Goal: Task Accomplishment & Management: Manage account settings

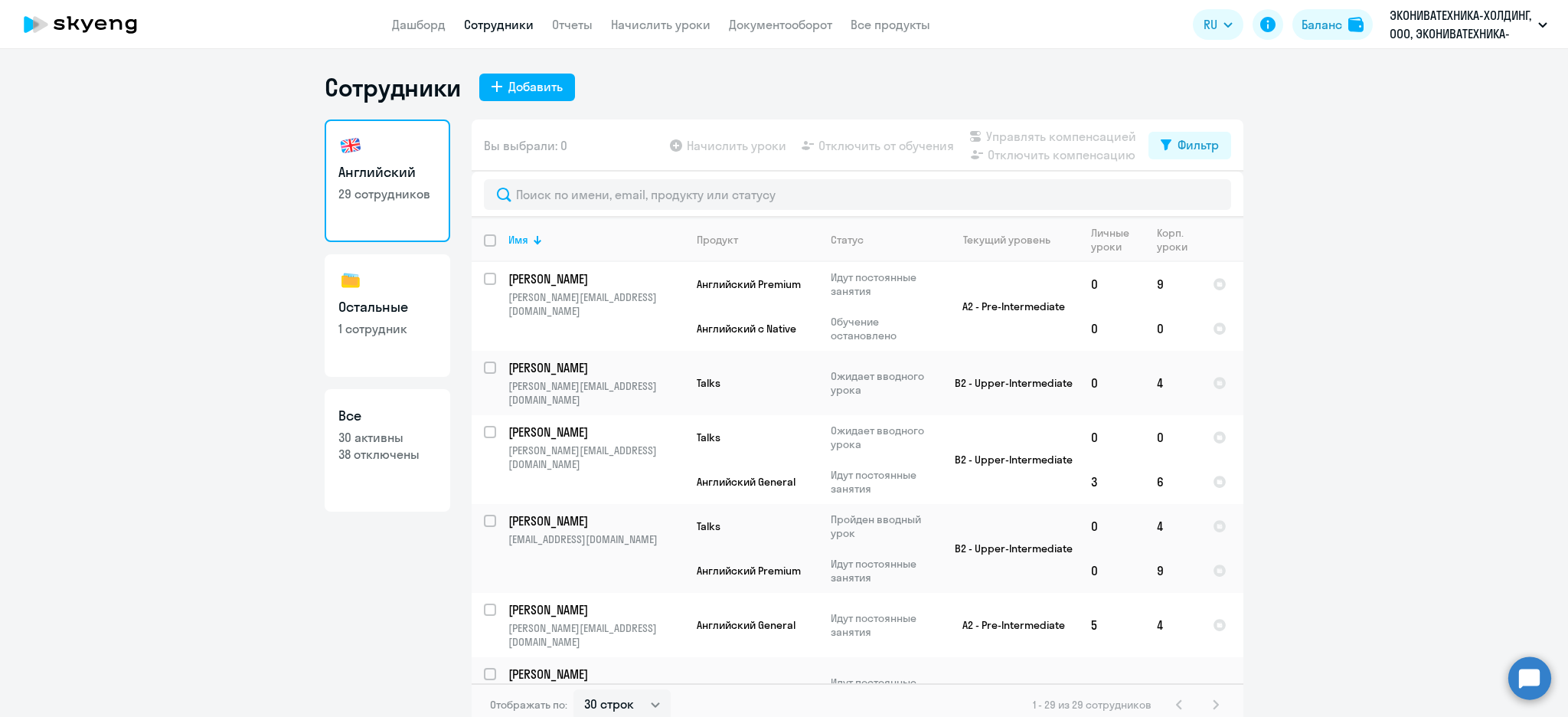
select select "30"
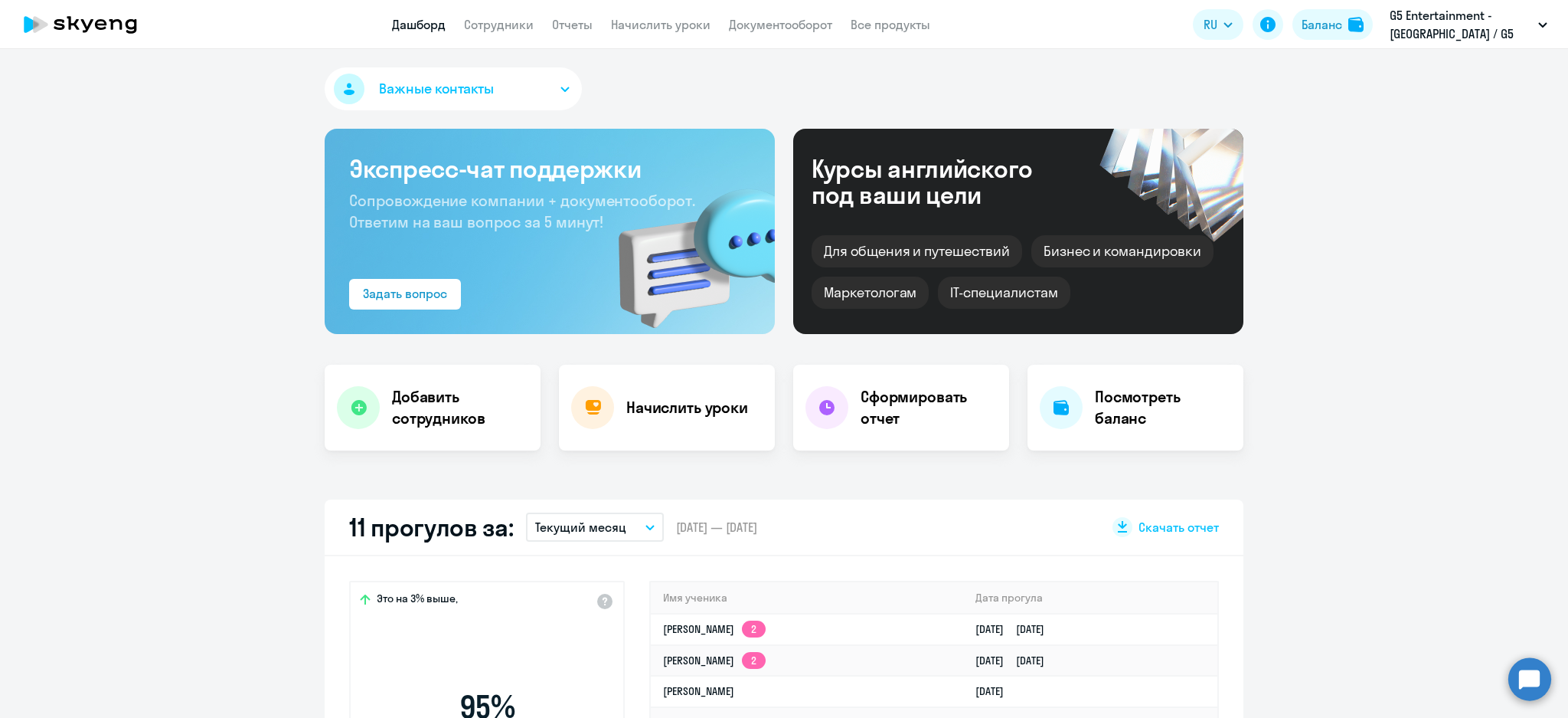
select select "30"
click at [633, 20] on link "Начислить уроки" at bounding box center [661, 25] width 100 height 16
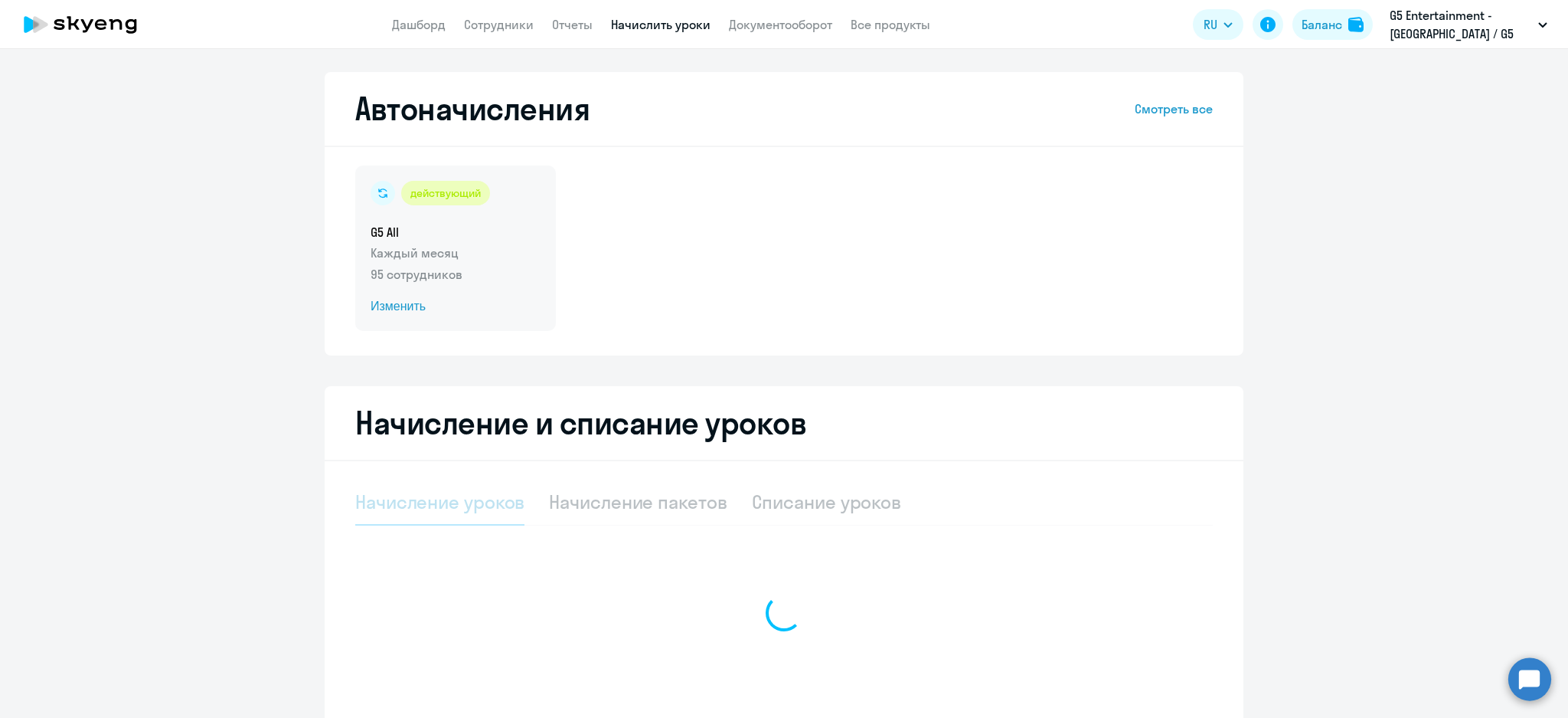
click at [468, 226] on h5 "G5 All" at bounding box center [455, 231] width 170 height 17
select select "10"
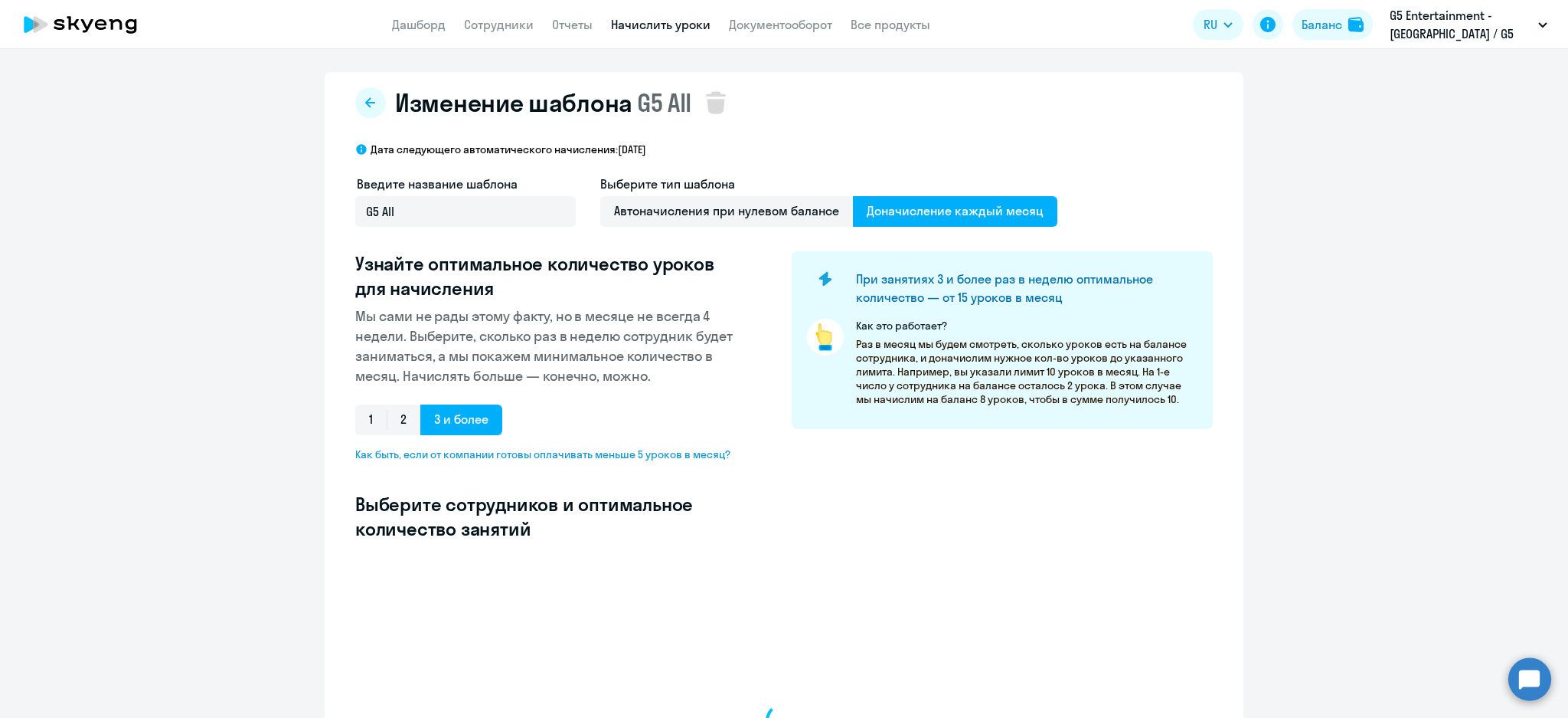
select select "10"
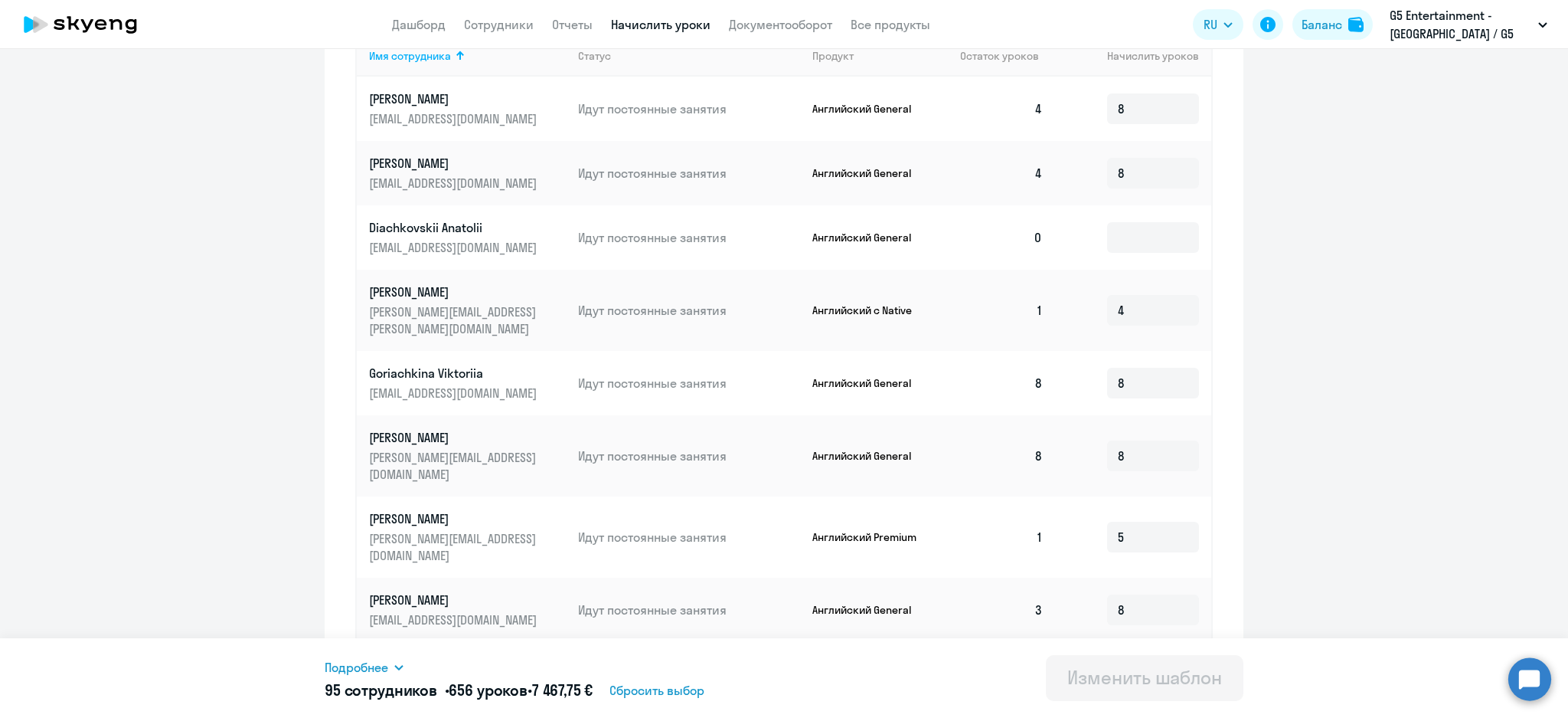
scroll to position [705, 0]
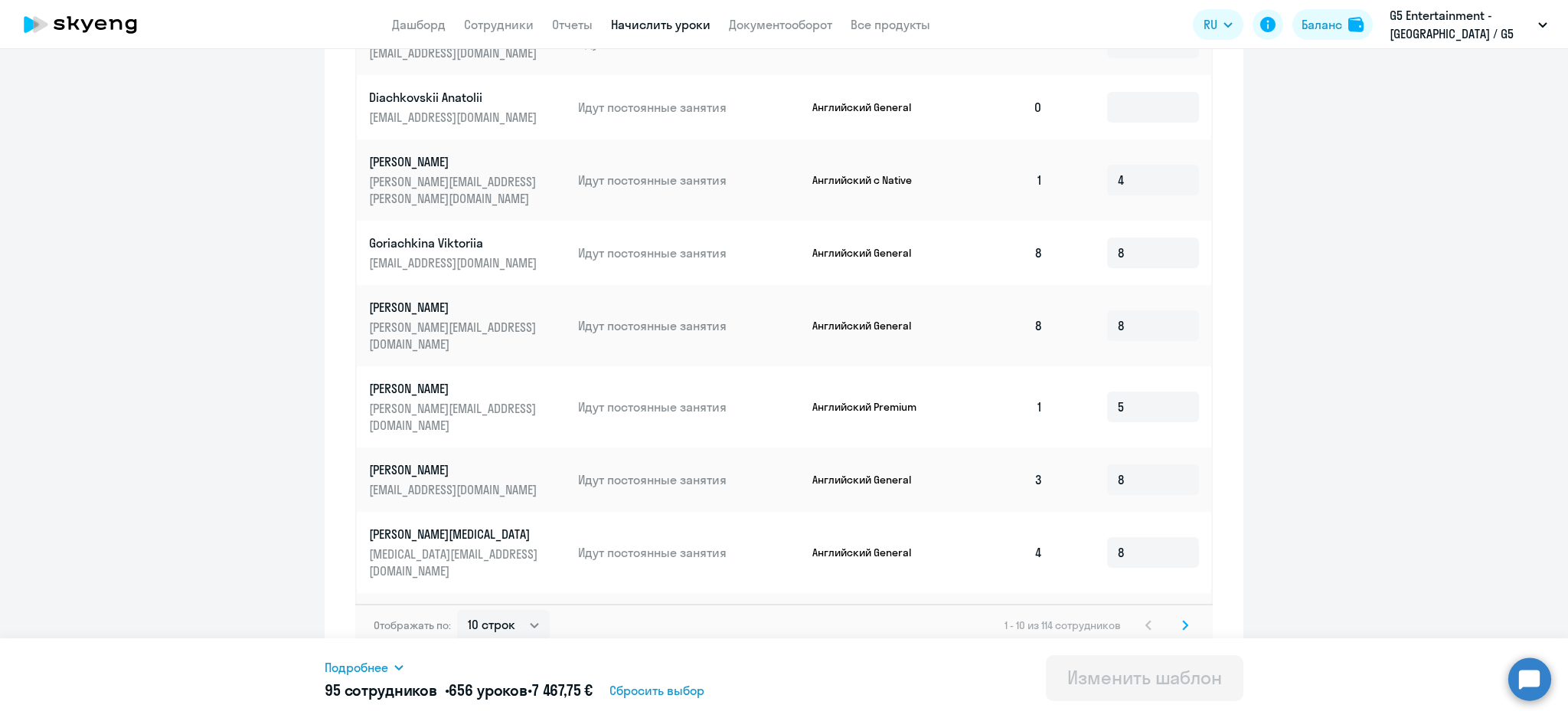
click at [1185, 611] on div "Отображать по: 10 строк 30 строк 50 строк 1 - 10 из 114 сотрудников" at bounding box center [784, 625] width 858 height 43
click at [1183, 621] on icon at bounding box center [1185, 625] width 5 height 8
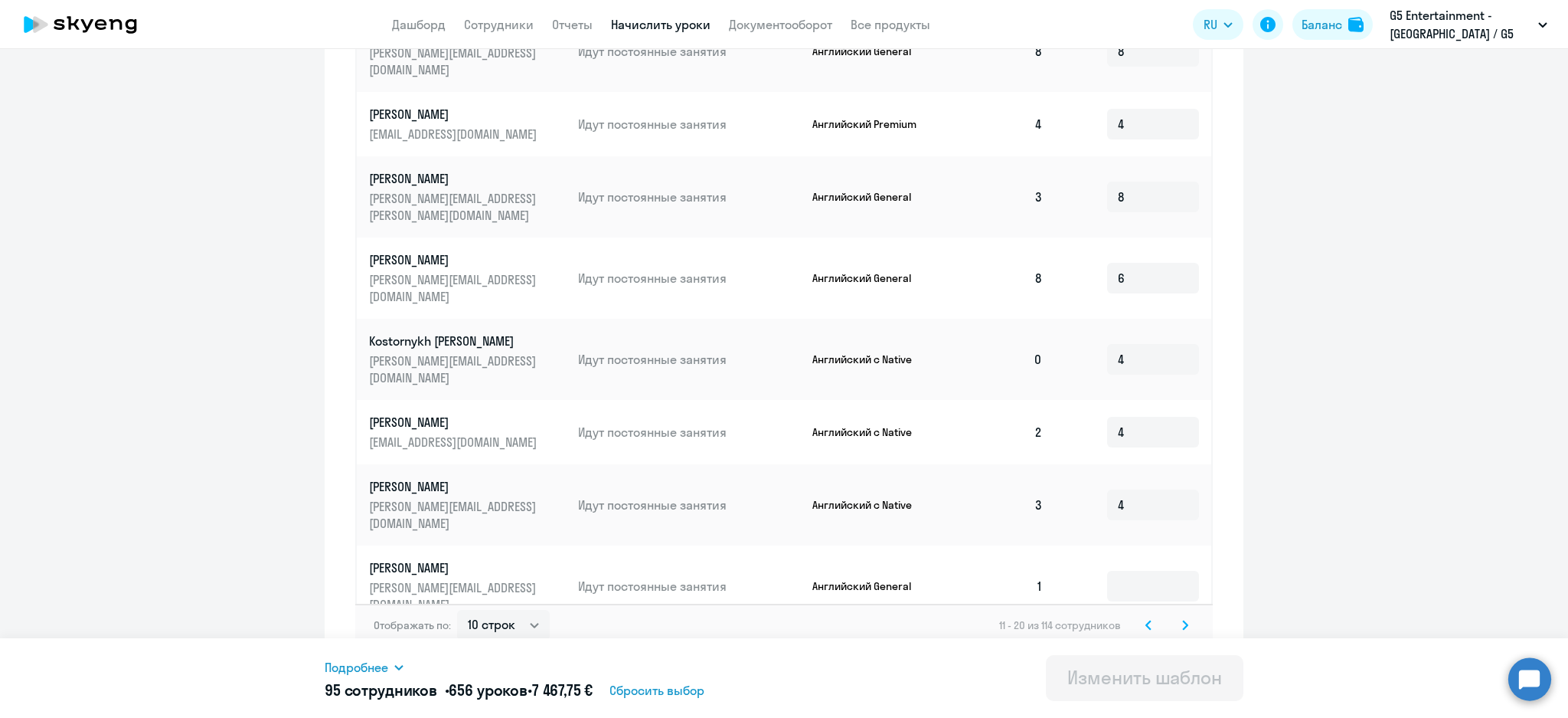
click at [1180, 616] on svg-icon at bounding box center [1185, 625] width 18 height 18
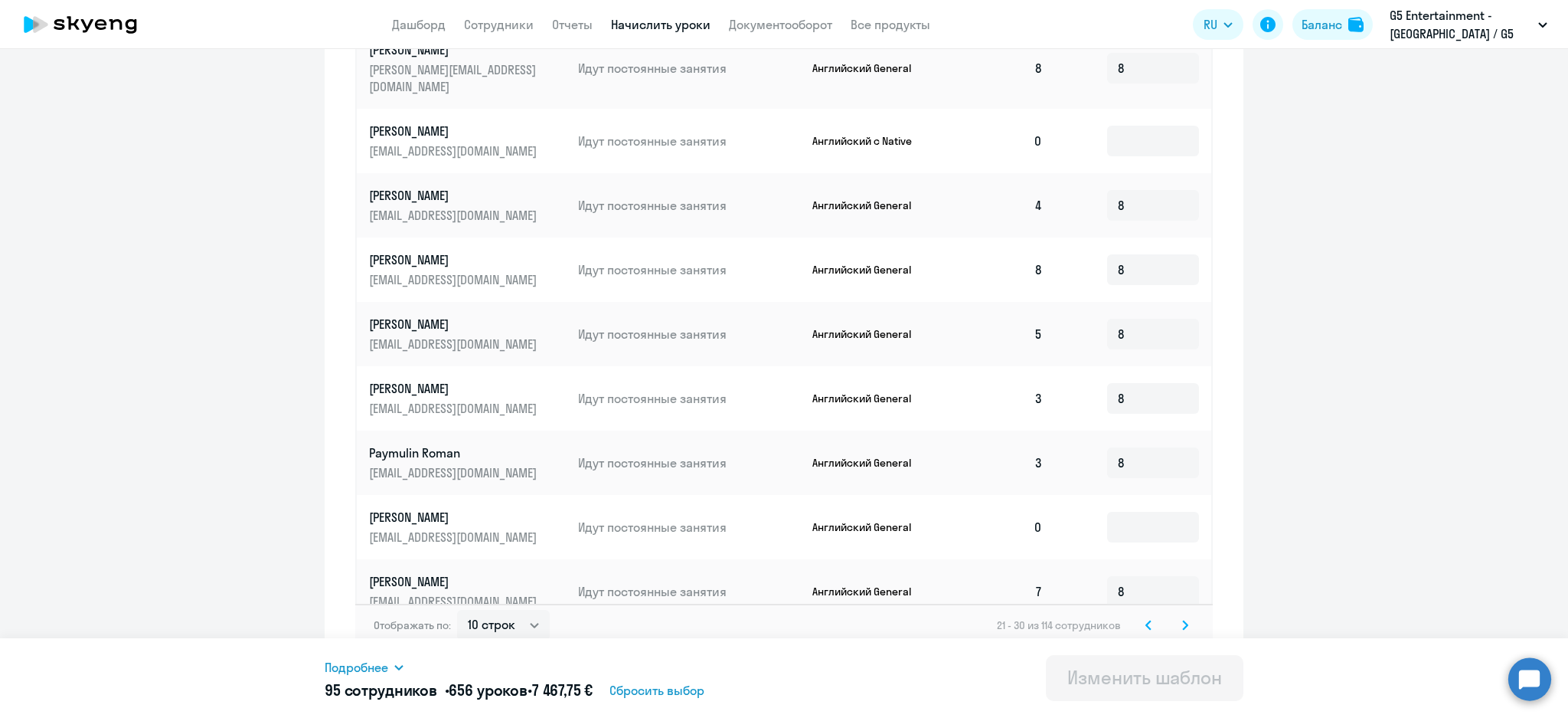
scroll to position [194, 0]
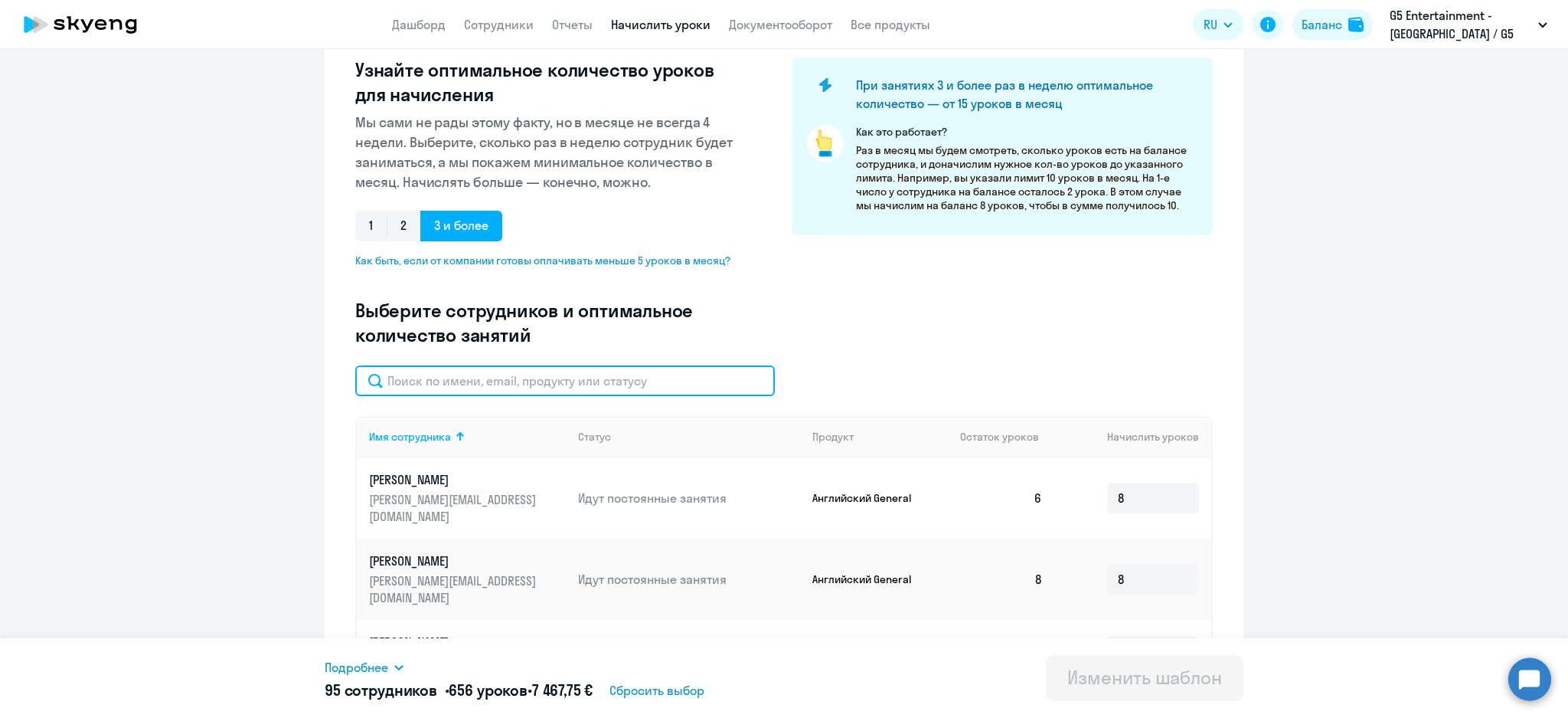
click at [526, 374] on input "text" at bounding box center [565, 380] width 419 height 30
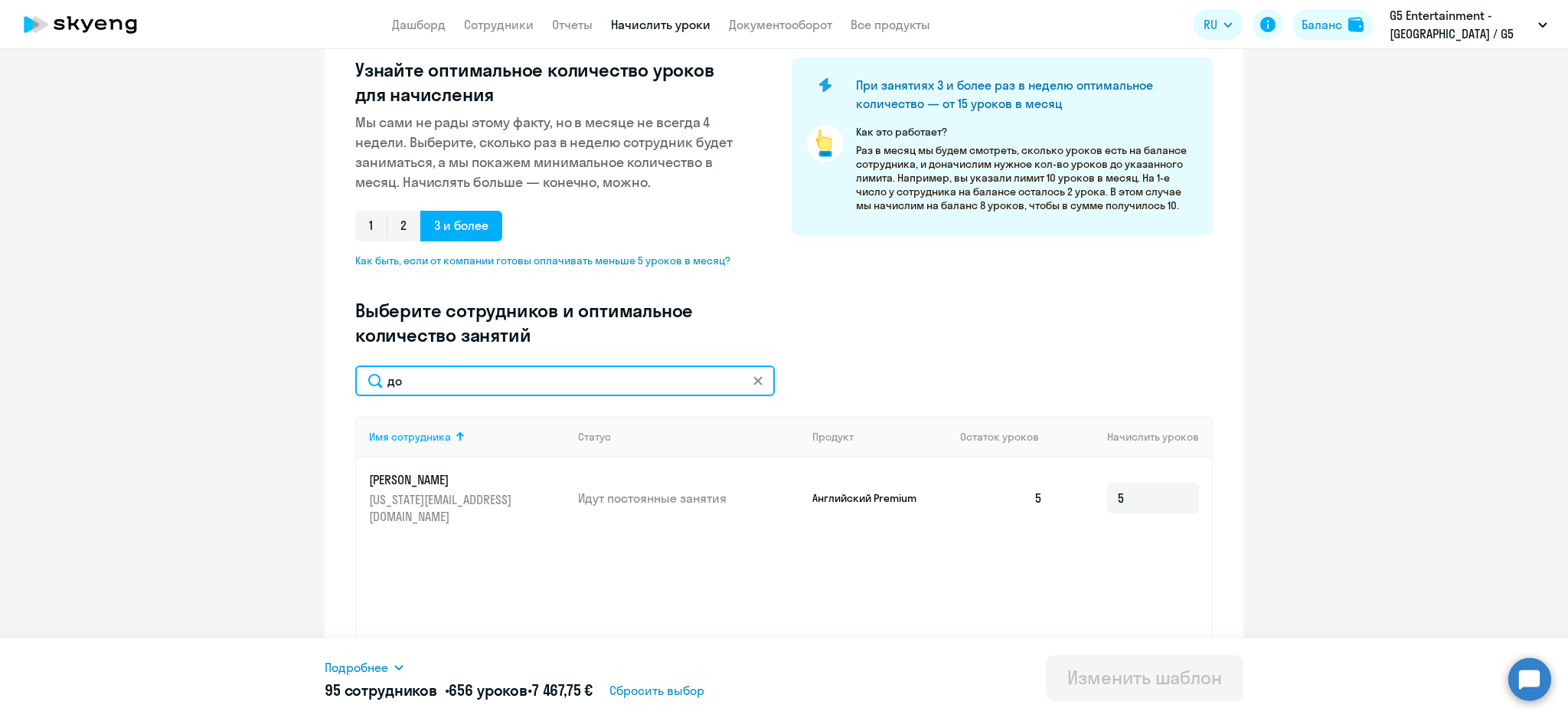
type input "до"
